Goal: Find specific page/section: Find specific page/section

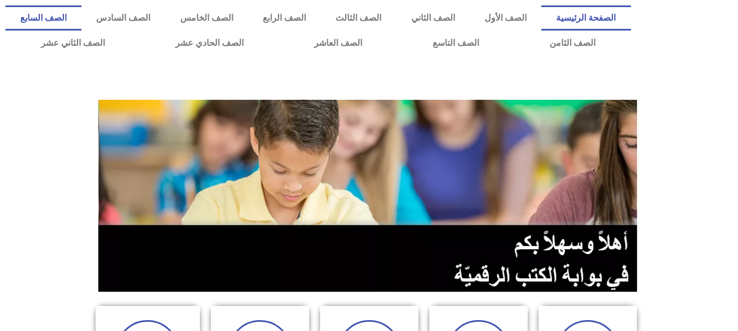
click at [81, 17] on link "الصف السابع" at bounding box center [43, 17] width 76 height 25
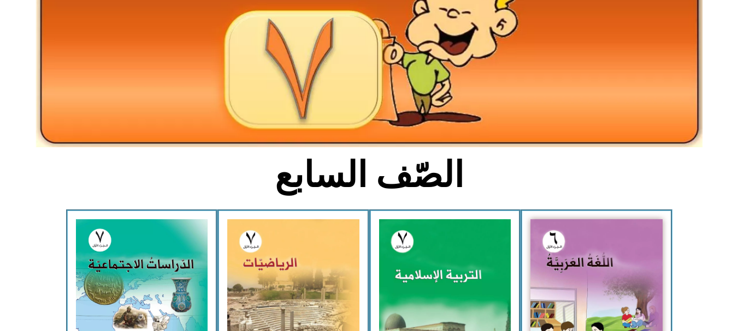
scroll to position [143, 0]
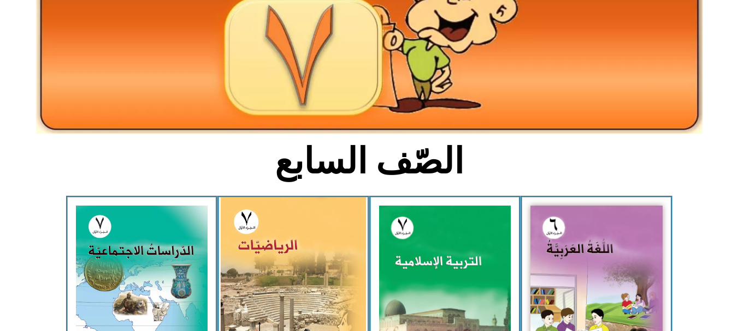
click at [301, 260] on img at bounding box center [293, 288] width 145 height 181
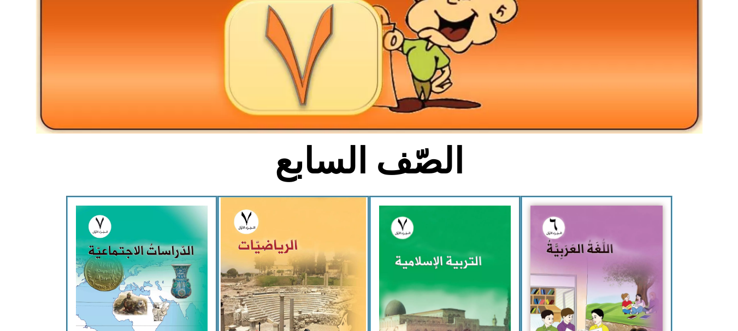
click at [301, 260] on img at bounding box center [293, 288] width 145 height 181
drag, startPoint x: 301, startPoint y: 260, endPoint x: 302, endPoint y: 268, distance: 8.2
